Goal: Task Accomplishment & Management: Manage account settings

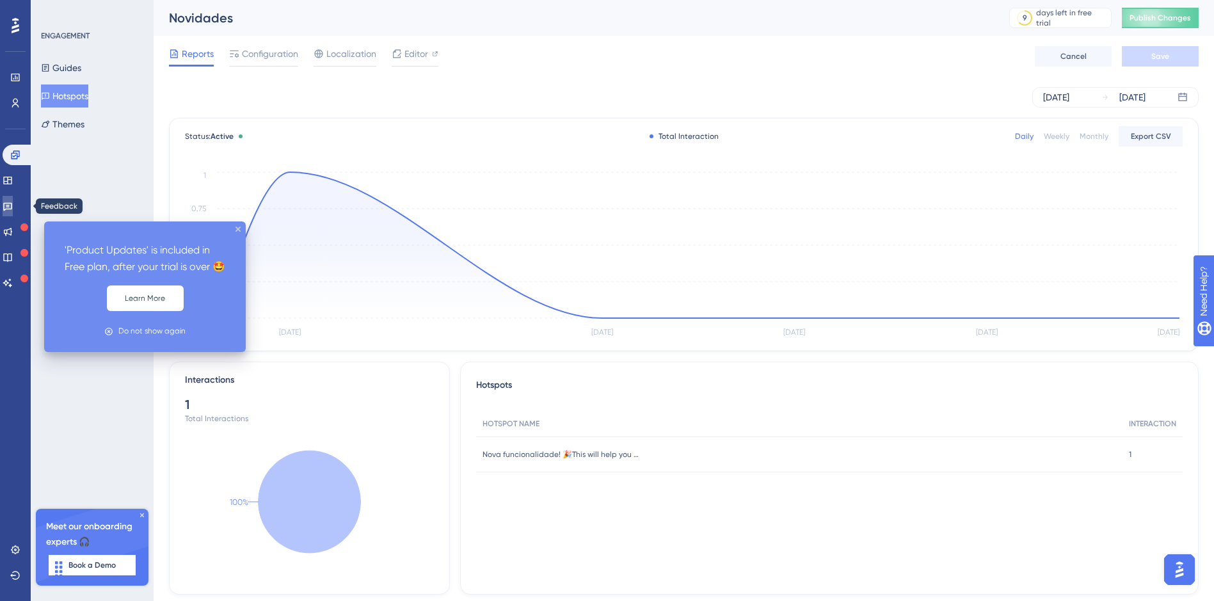
click at [13, 201] on icon at bounding box center [8, 206] width 10 height 10
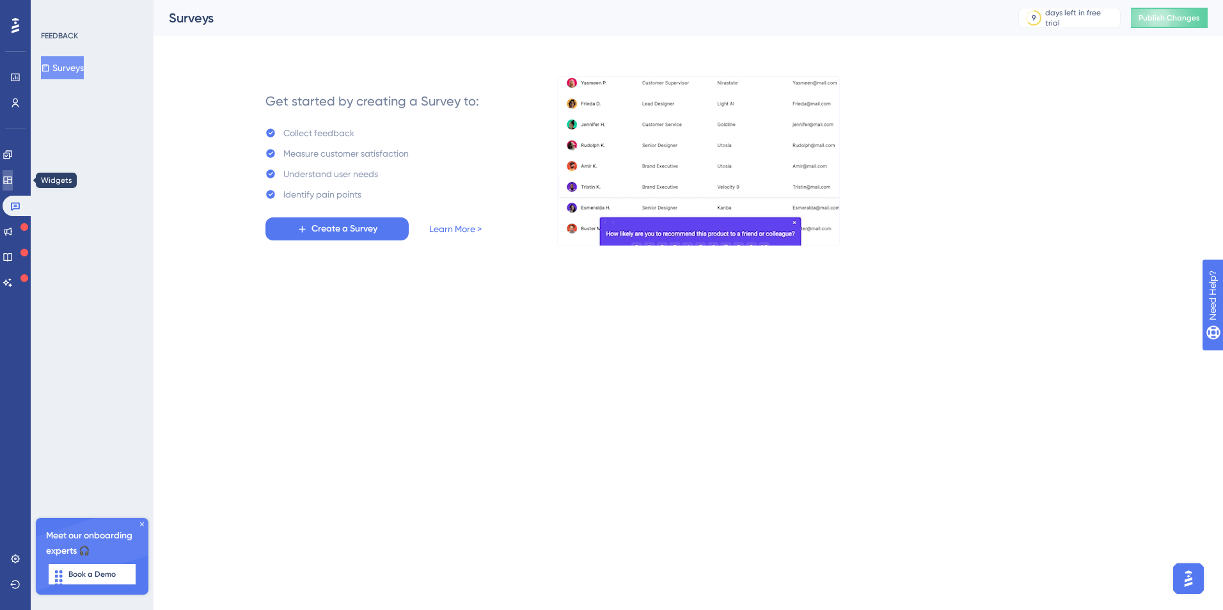
click at [13, 178] on link at bounding box center [8, 180] width 10 height 20
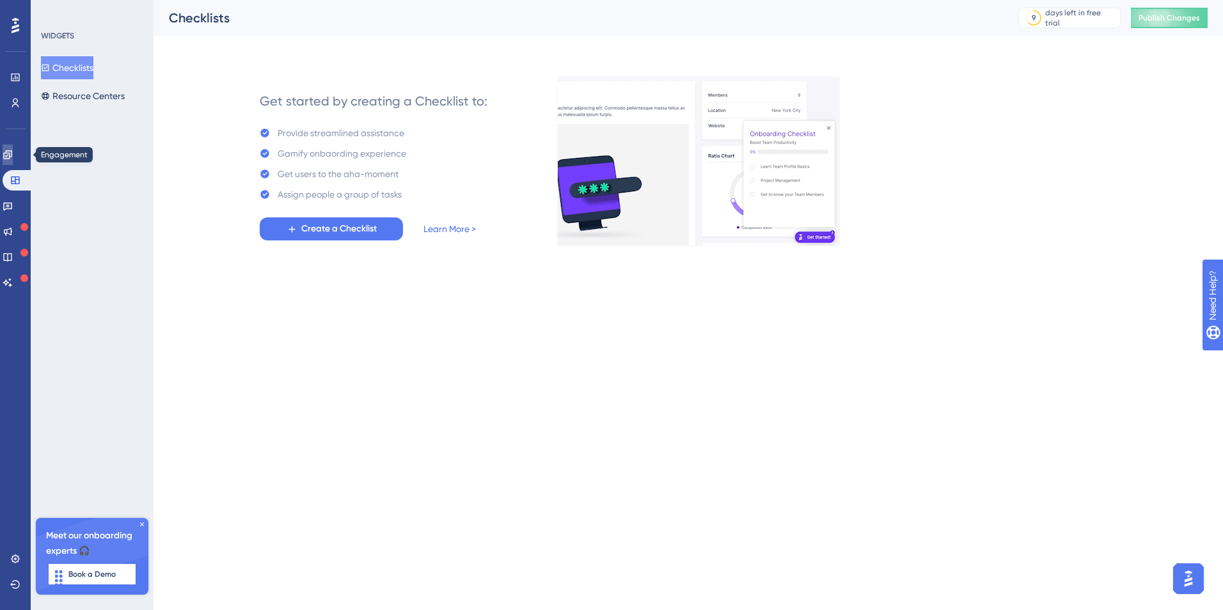
click at [13, 158] on link at bounding box center [8, 155] width 10 height 20
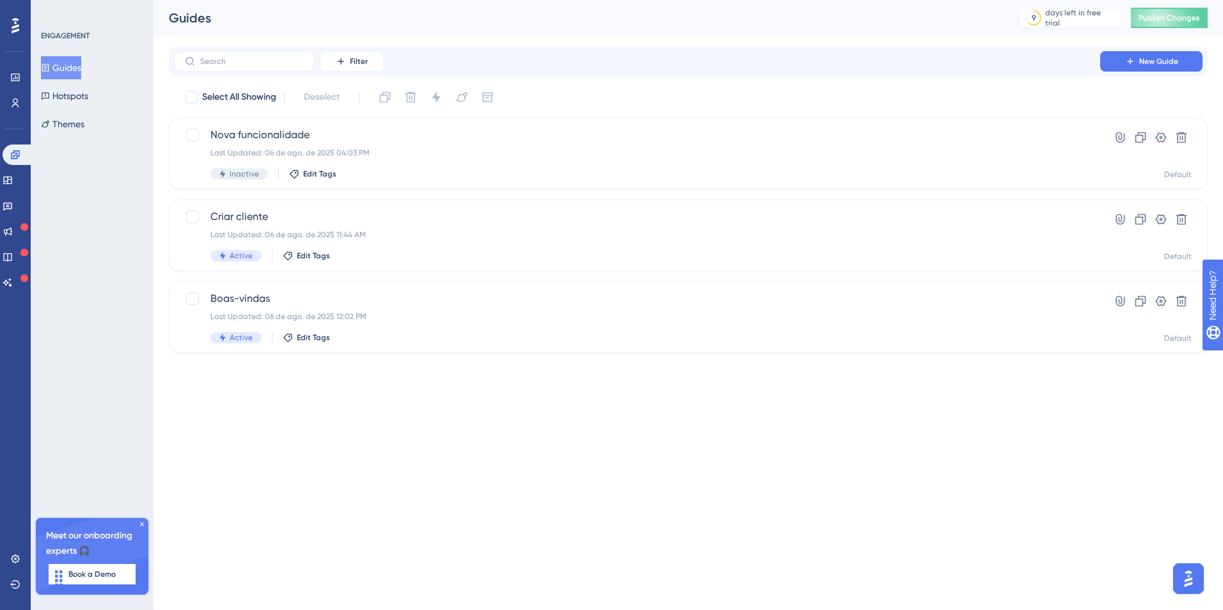
click at [81, 72] on button "Guides" at bounding box center [61, 67] width 40 height 23
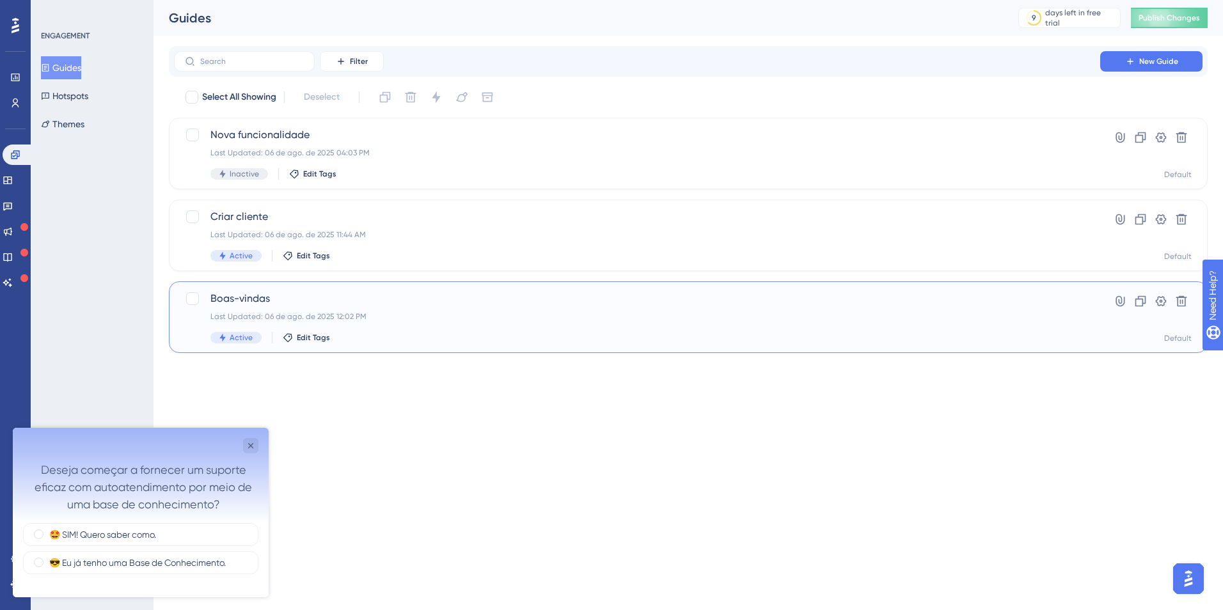
click at [433, 331] on div "[PERSON_NAME] Last Updated: 06 de ago. de 2025 12:02 PM Active Edit Tags" at bounding box center [636, 317] width 853 height 52
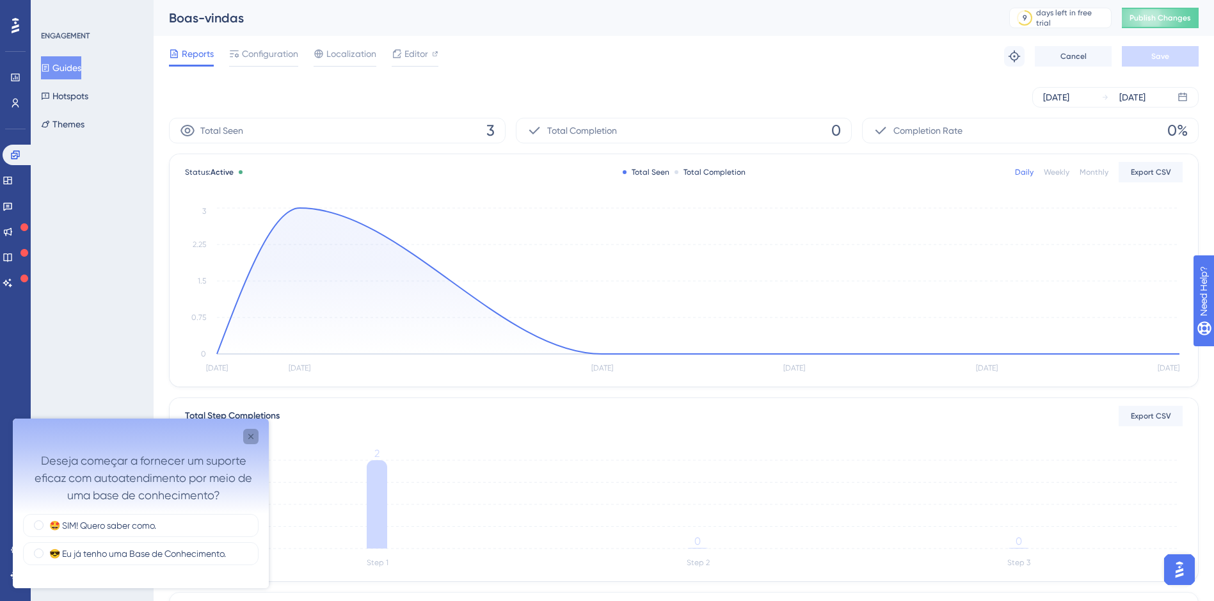
click at [253, 436] on icon "Close survey" at bounding box center [251, 436] width 10 height 10
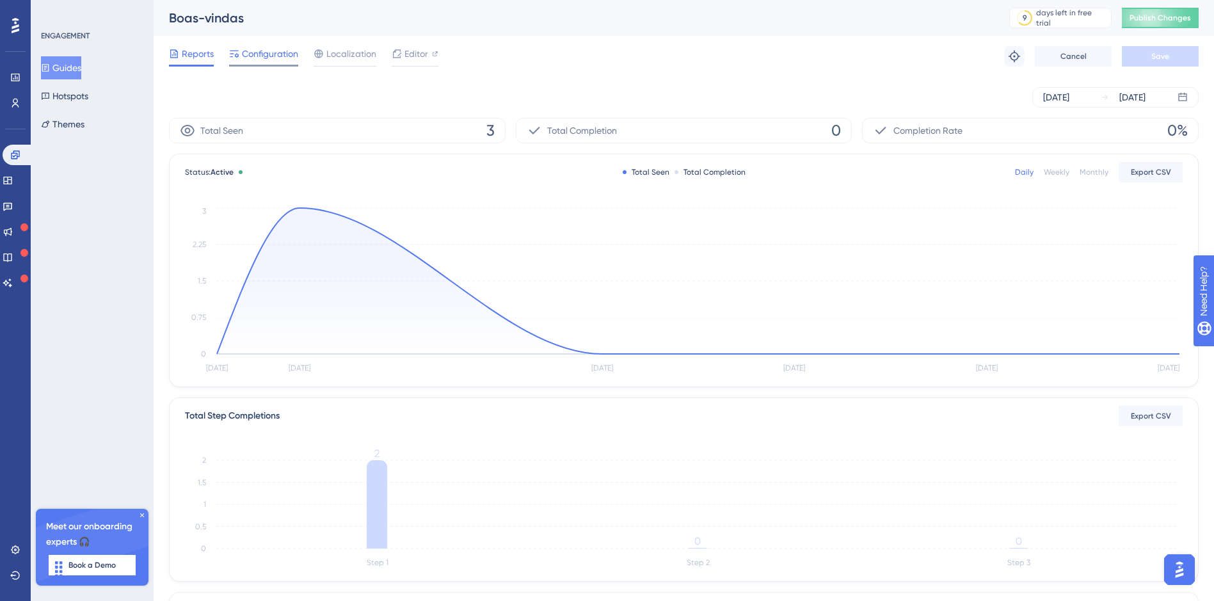
click at [254, 48] on span "Configuration" at bounding box center [270, 53] width 56 height 15
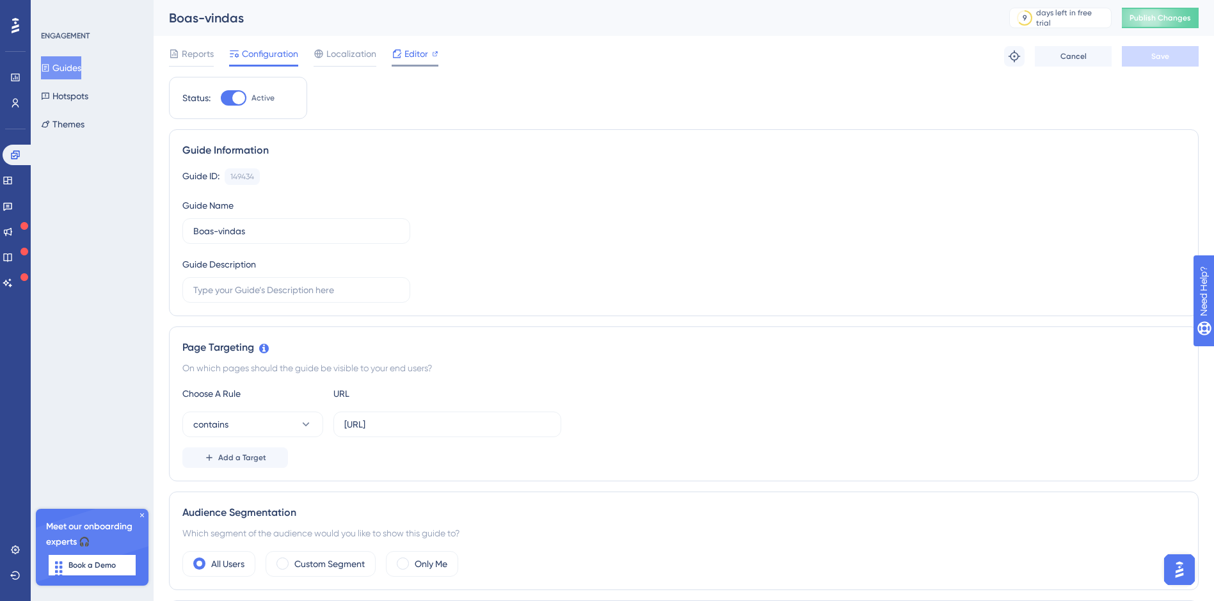
click at [415, 48] on span "Editor" at bounding box center [416, 53] width 24 height 15
click at [186, 58] on span "Reports" at bounding box center [198, 53] width 32 height 15
